Goal: Information Seeking & Learning: Check status

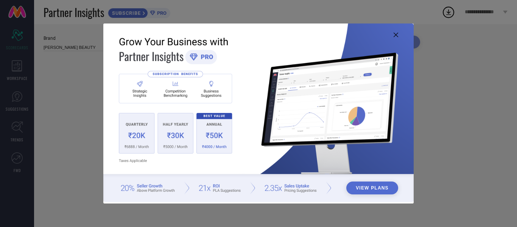
type input "All"
click at [404, 30] on img at bounding box center [258, 112] width 310 height 178
click at [396, 35] on icon at bounding box center [396, 35] width 5 height 5
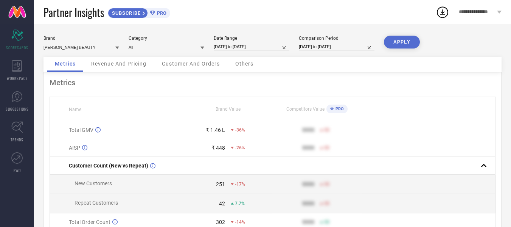
click at [289, 98] on th "Competitors Value PRO" at bounding box center [317, 109] width 89 height 24
click at [148, 49] on input at bounding box center [167, 47] width 76 height 8
click at [231, 51] on div "Brand [PERSON_NAME] BEAUTY Category All Date Range [DATE] to [DATE] Comparison …" at bounding box center [273, 46] width 458 height 21
select select "6"
select select "2025"
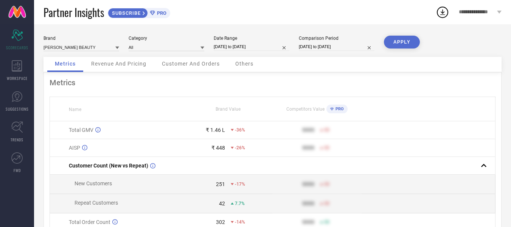
select select "7"
select select "2025"
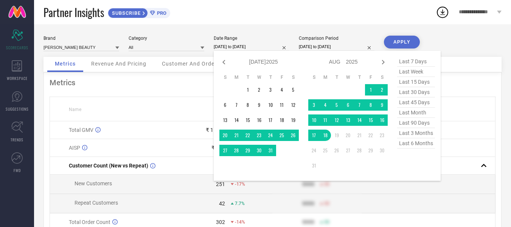
click at [236, 48] on input "[DATE] to [DATE]" at bounding box center [252, 47] width 76 height 8
click at [420, 97] on span "last 30 days" at bounding box center [416, 92] width 38 height 10
type input "[DATE] to [DATE]"
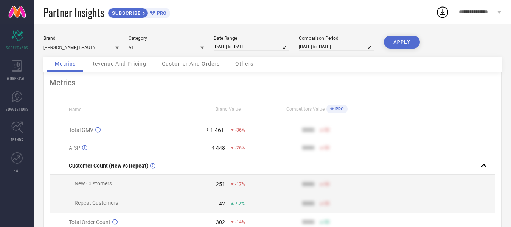
click at [400, 40] on button "APPLY" at bounding box center [402, 42] width 36 height 13
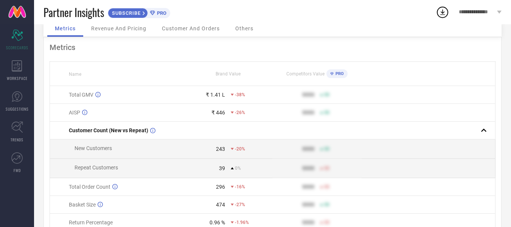
scroll to position [36, 0]
click at [215, 94] on div "₹ 1.41 L" at bounding box center [215, 94] width 19 height 6
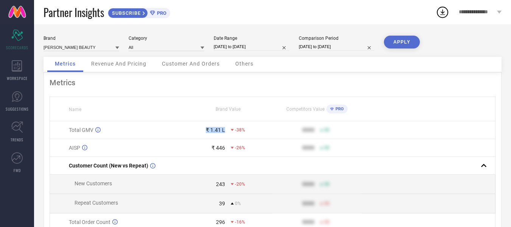
scroll to position [0, 0]
click at [121, 61] on span "Revenue And Pricing" at bounding box center [118, 63] width 55 height 6
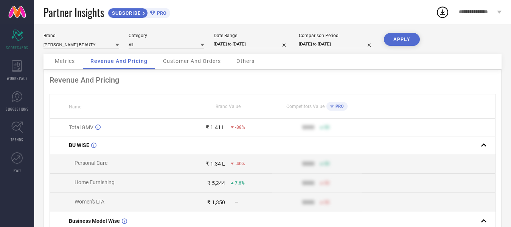
scroll to position [3, 0]
click at [487, 4] on div "**********" at bounding box center [481, 12] width 62 height 24
